Goal: Find contact information: Find contact information

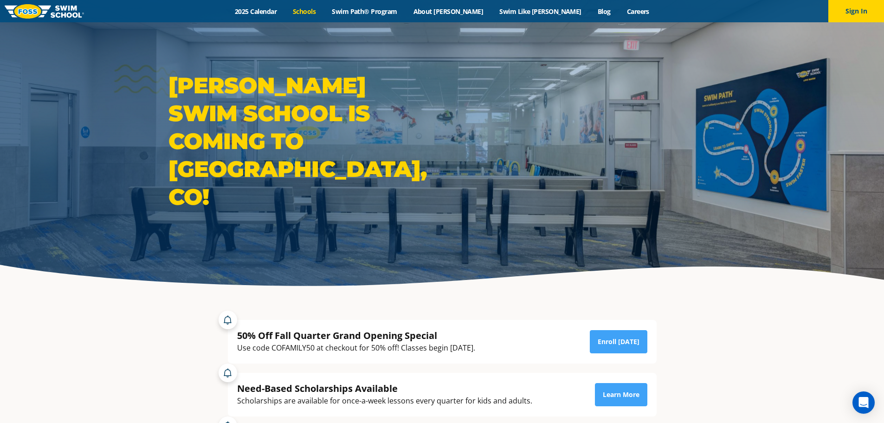
click at [324, 12] on link "Schools" at bounding box center [304, 11] width 39 height 9
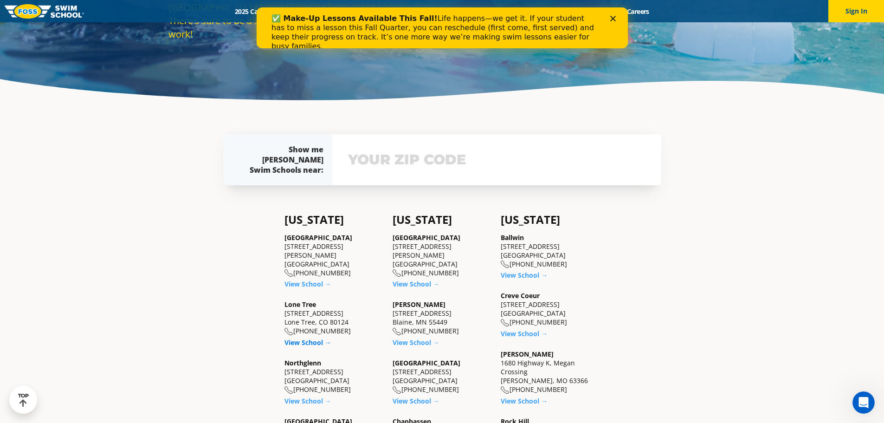
click at [318, 338] on link "View School →" at bounding box center [308, 342] width 47 height 9
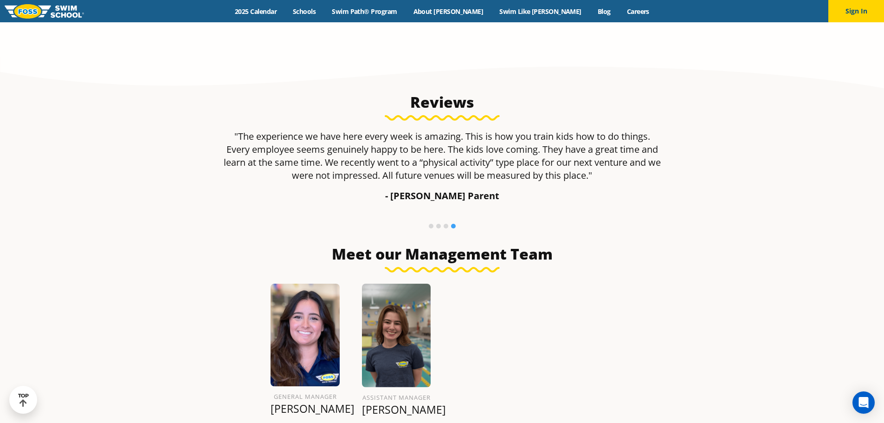
scroll to position [928, 0]
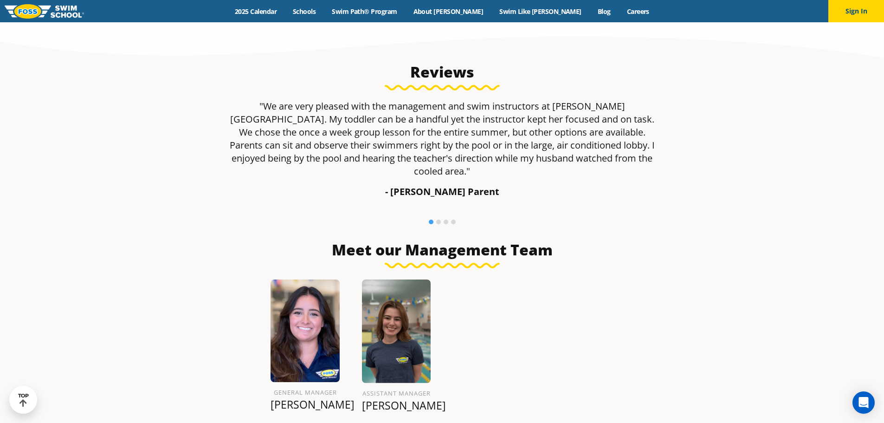
click at [303, 315] on img at bounding box center [305, 330] width 69 height 102
click at [318, 317] on img at bounding box center [305, 330] width 69 height 102
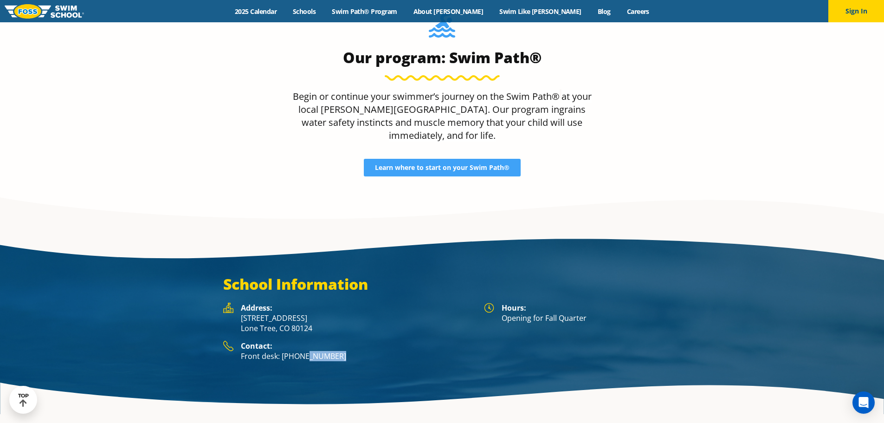
scroll to position [1333, 0]
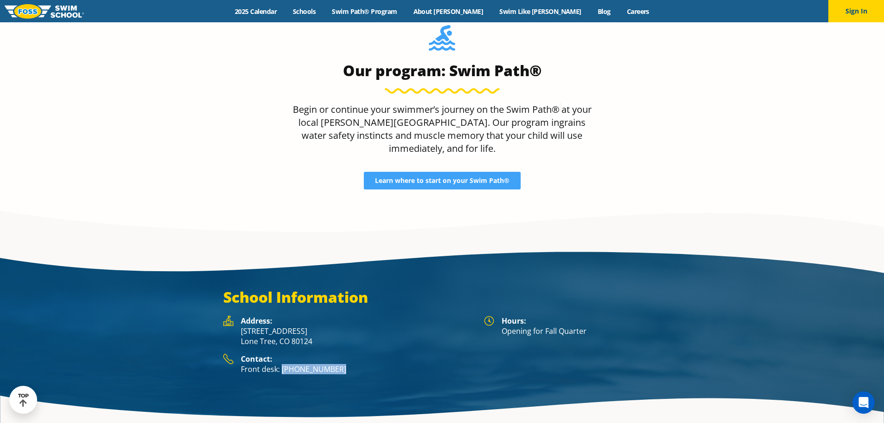
drag, startPoint x: 341, startPoint y: 309, endPoint x: 280, endPoint y: 305, distance: 60.9
click at [280, 364] on p "Front desk: [PHONE_NUMBER]" at bounding box center [358, 369] width 234 height 10
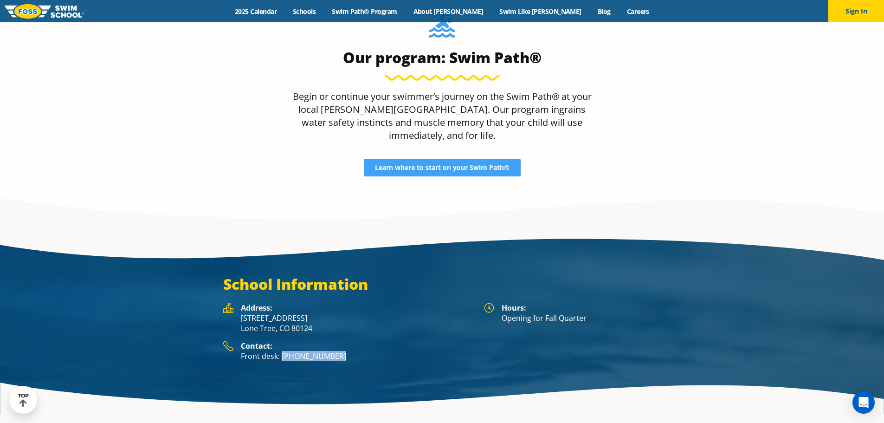
copy p "(983) 203-1310"
